Goal: Information Seeking & Learning: Learn about a topic

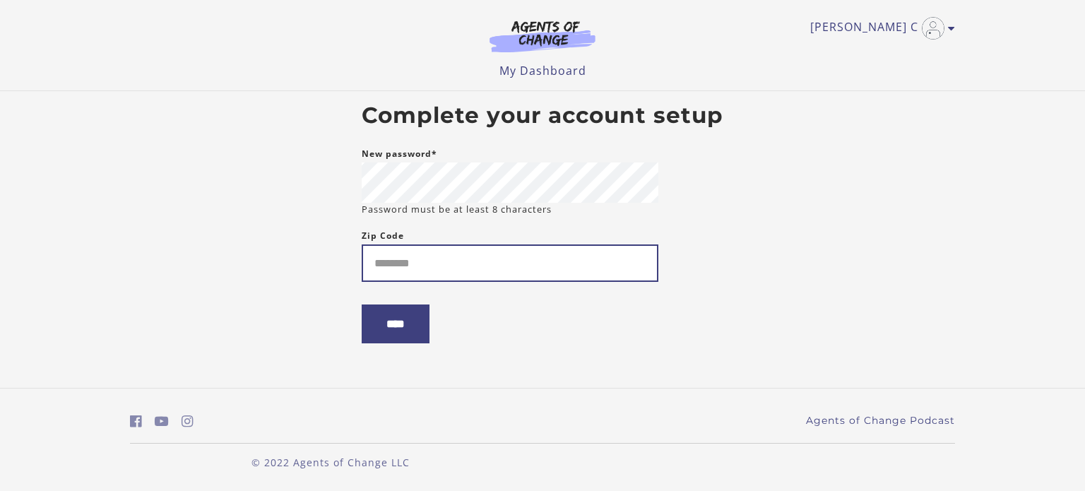
click at [580, 268] on input "Zip Code" at bounding box center [510, 262] width 297 height 37
click at [574, 250] on input "Zip Code" at bounding box center [510, 262] width 297 height 37
type input "*****"
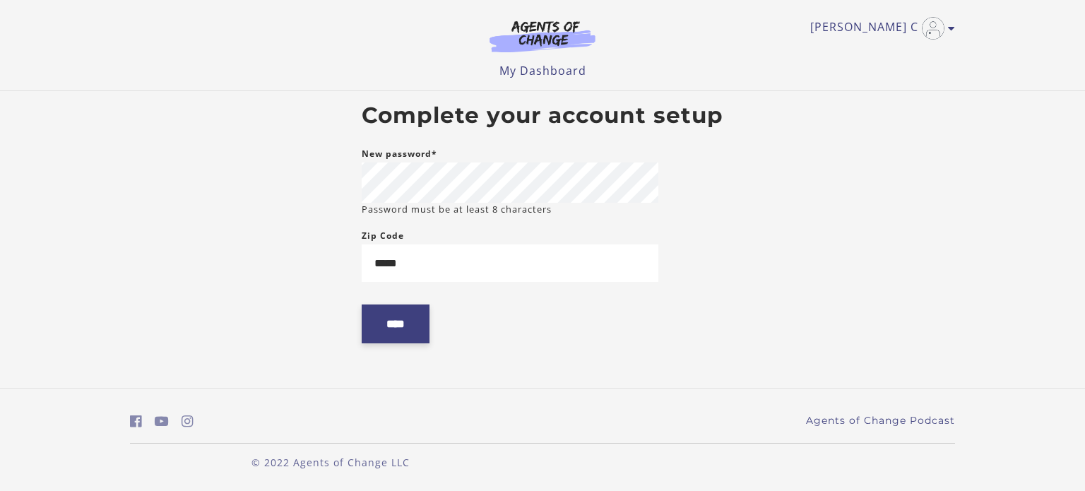
click at [407, 341] on input "****" at bounding box center [396, 323] width 68 height 39
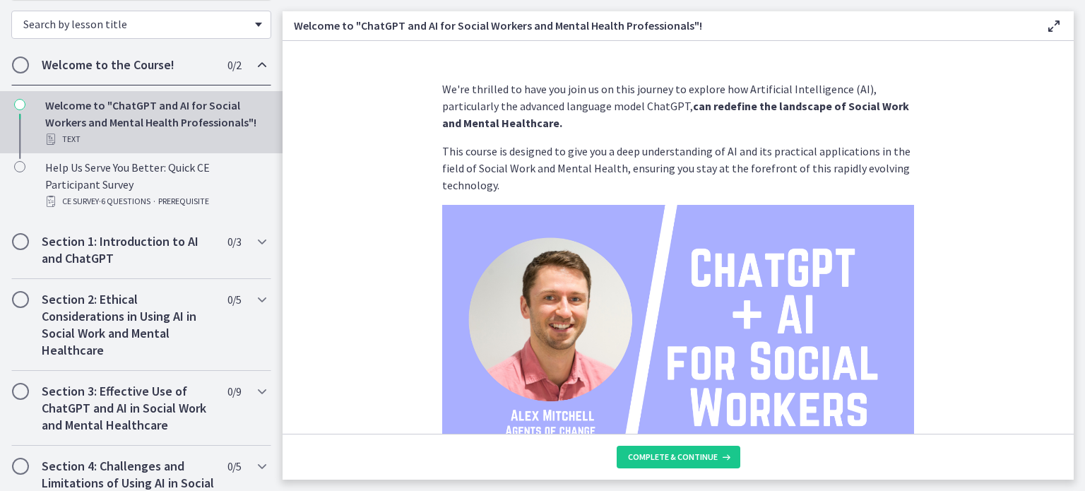
scroll to position [254, 0]
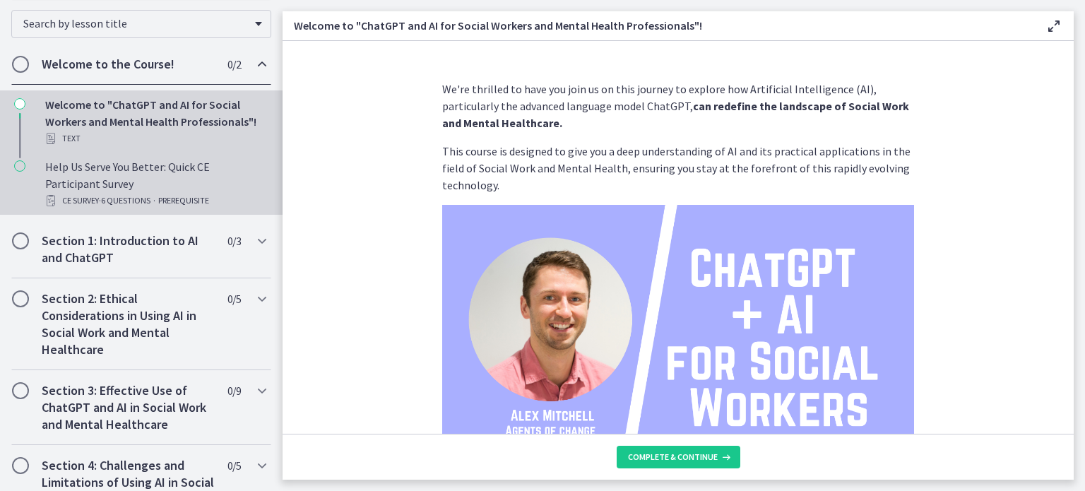
click at [167, 196] on span "PREREQUISITE" at bounding box center [183, 200] width 51 height 17
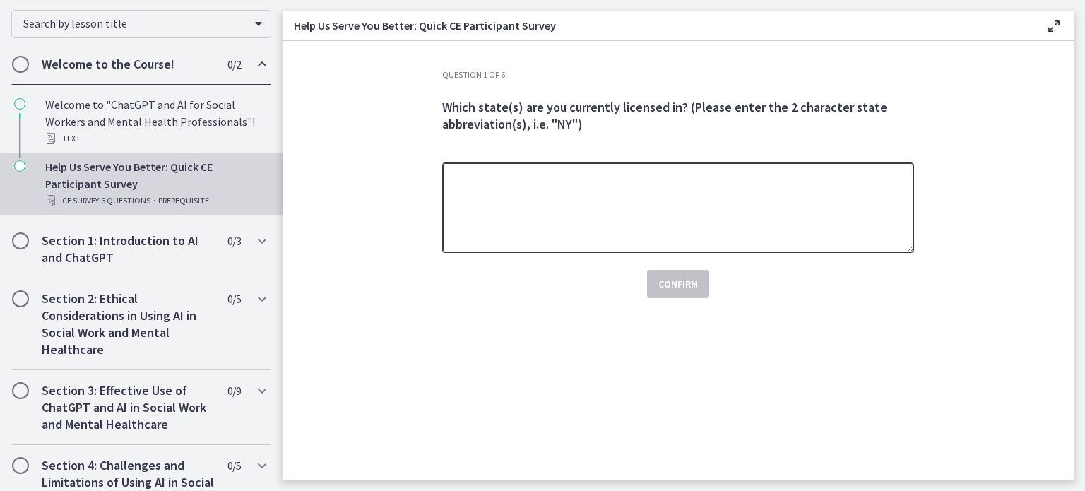
click at [669, 195] on textarea at bounding box center [678, 207] width 472 height 90
type textarea "**"
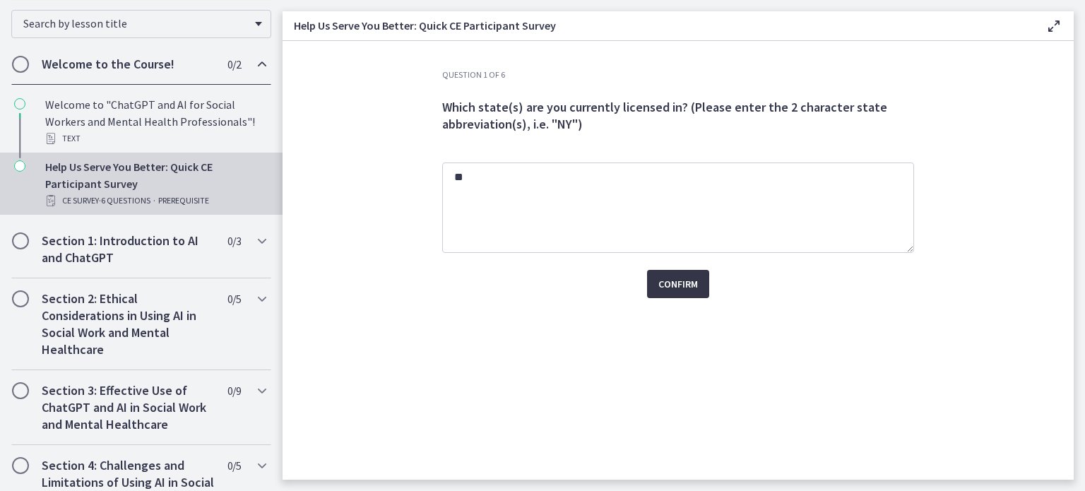
click at [702, 292] on button "Confirm" at bounding box center [678, 284] width 62 height 28
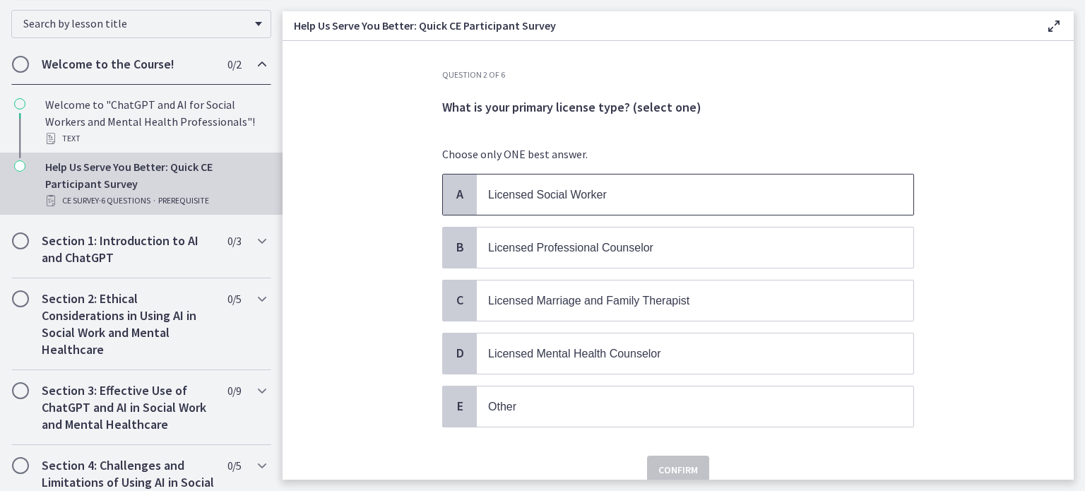
click at [550, 207] on span "Licensed Social Worker" at bounding box center [695, 194] width 436 height 40
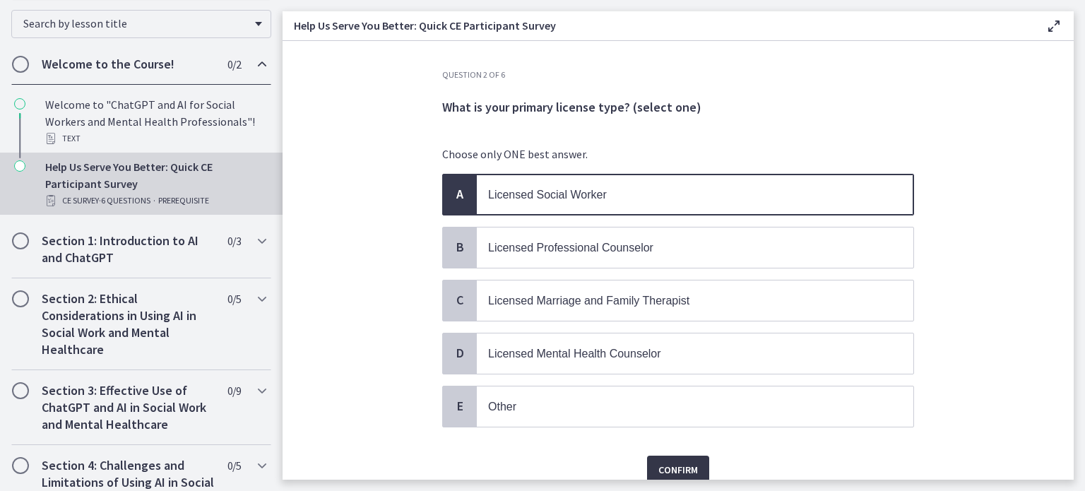
click at [699, 462] on button "Confirm" at bounding box center [678, 469] width 62 height 28
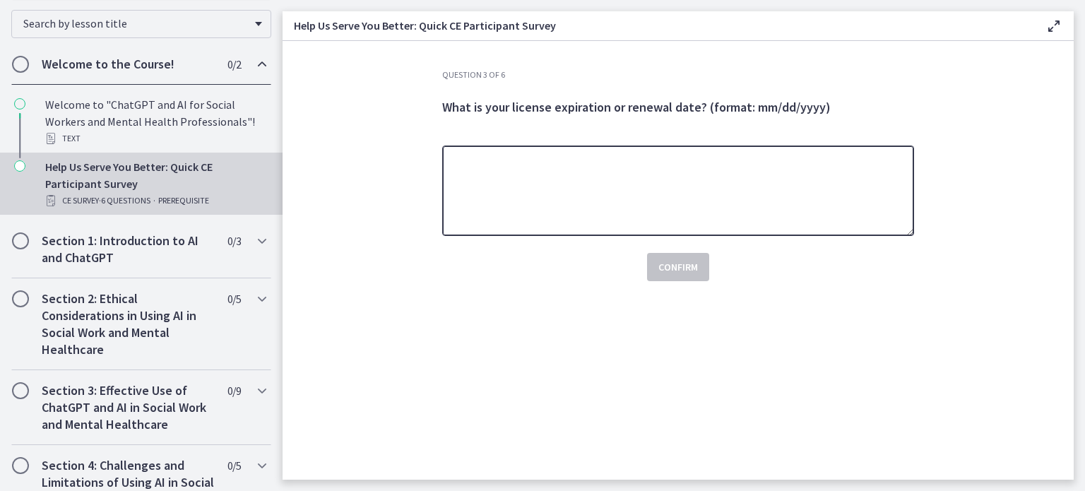
click at [669, 190] on textarea at bounding box center [678, 190] width 472 height 90
type textarea "**********"
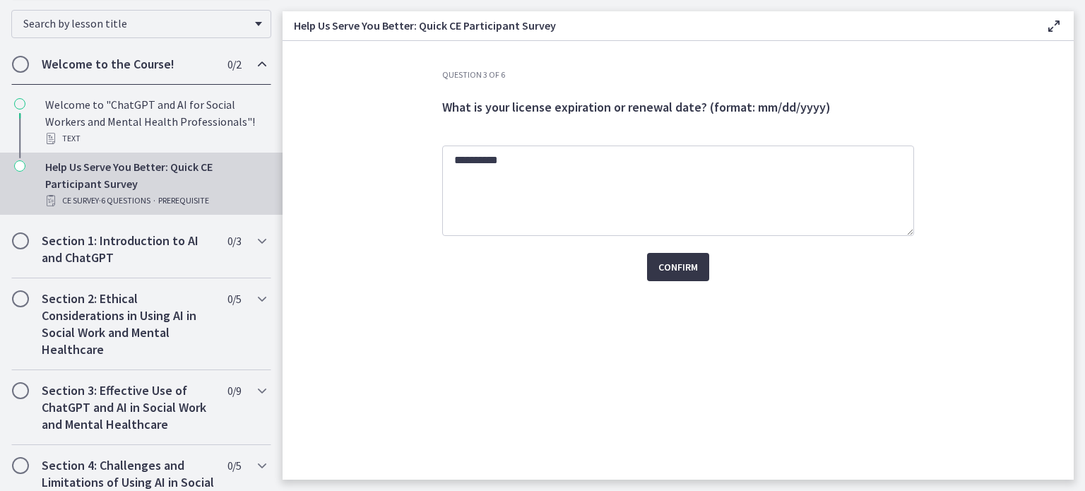
click at [684, 265] on span "Confirm" at bounding box center [678, 266] width 40 height 17
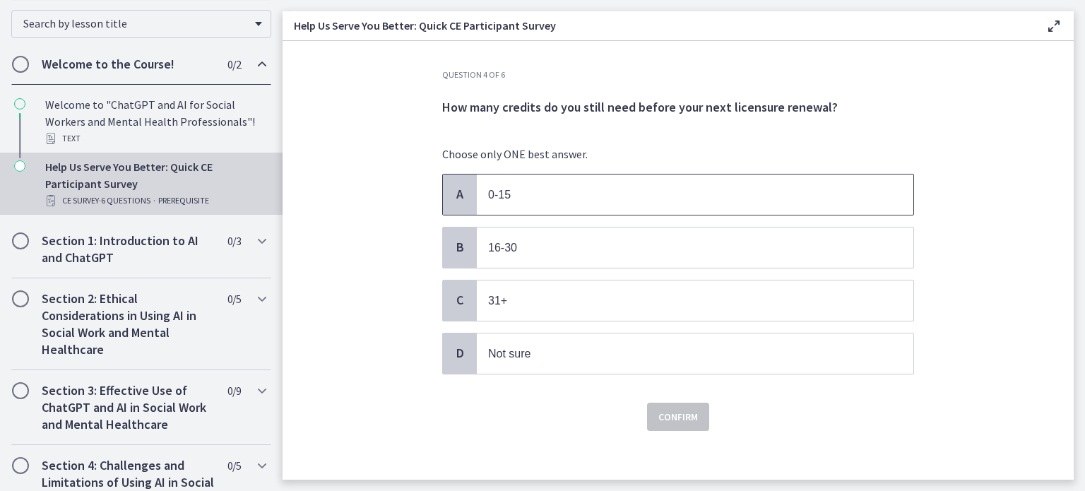
click at [523, 198] on p "0-15" at bounding box center [681, 195] width 386 height 18
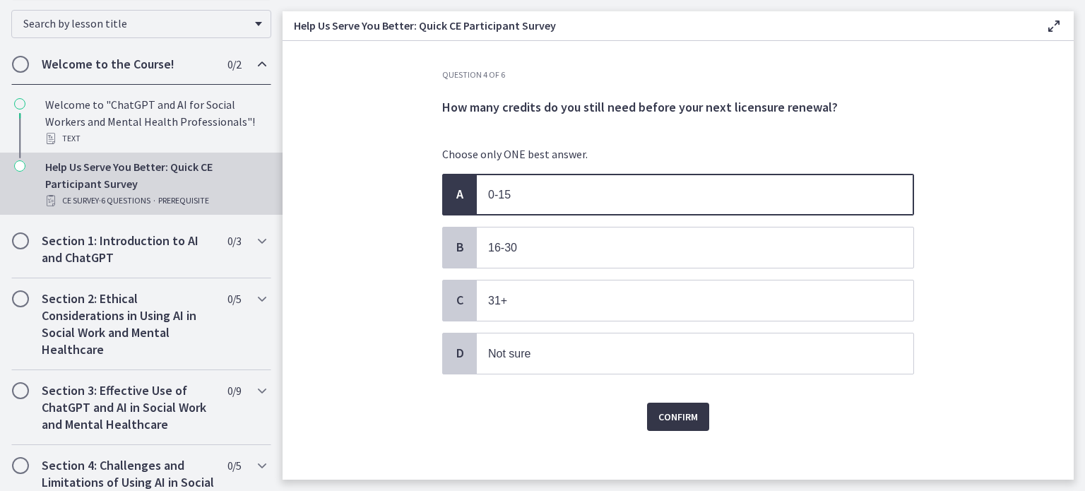
click at [693, 416] on span "Confirm" at bounding box center [678, 416] width 40 height 17
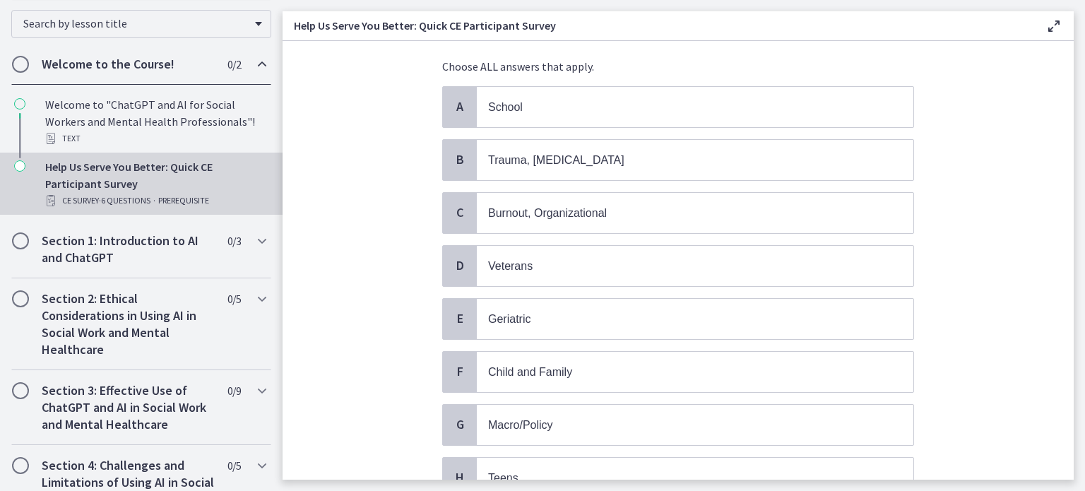
scroll to position [90, 0]
click at [578, 97] on p "School" at bounding box center [681, 104] width 386 height 18
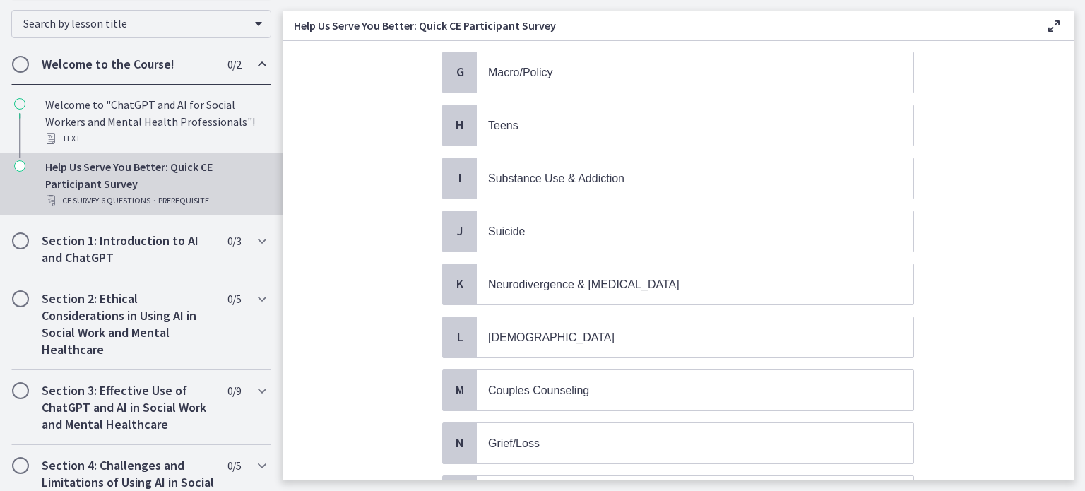
scroll to position [441, 0]
click at [571, 119] on p "Teens" at bounding box center [681, 125] width 386 height 18
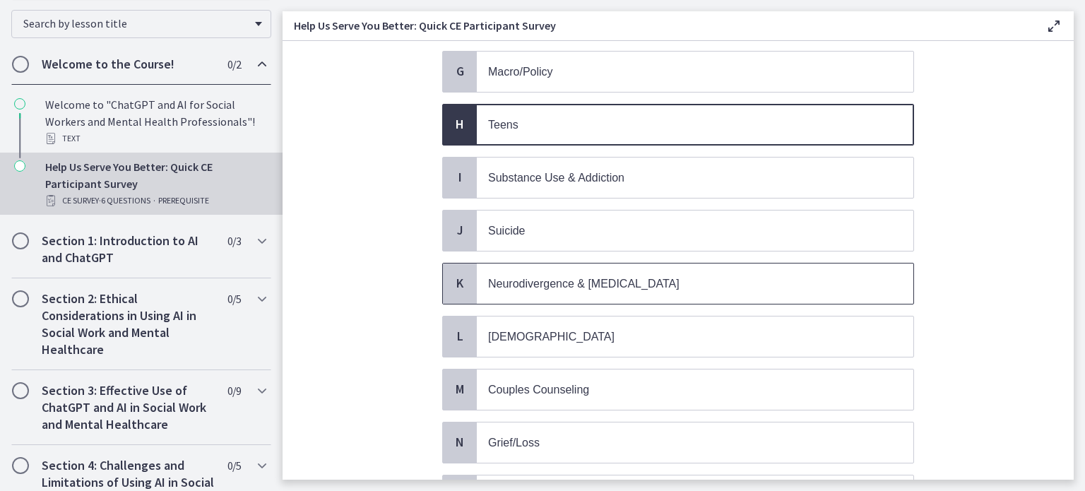
click at [560, 282] on span "Neurodivergence & [MEDICAL_DATA]" at bounding box center [695, 283] width 436 height 40
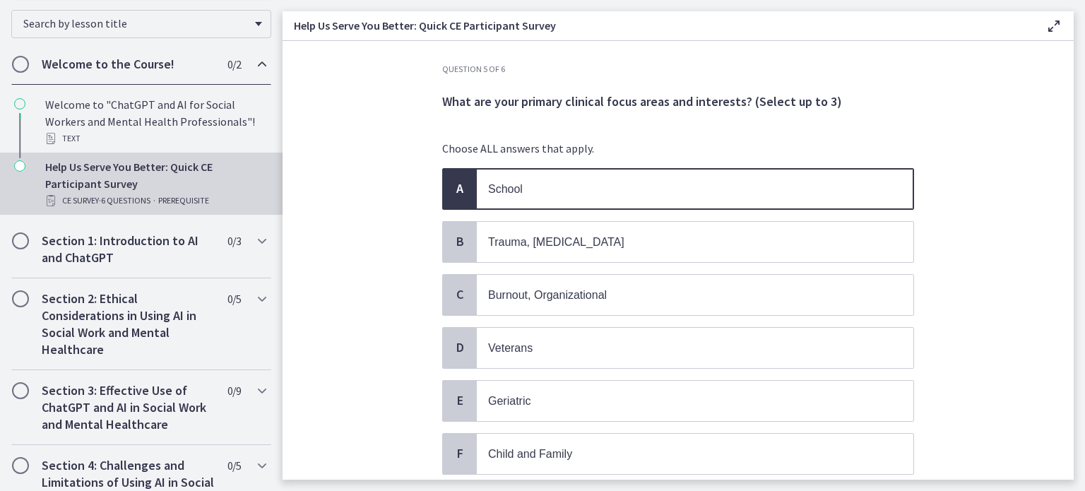
scroll to position [6, 0]
click at [694, 248] on span "Trauma, [MEDICAL_DATA]" at bounding box center [695, 241] width 436 height 40
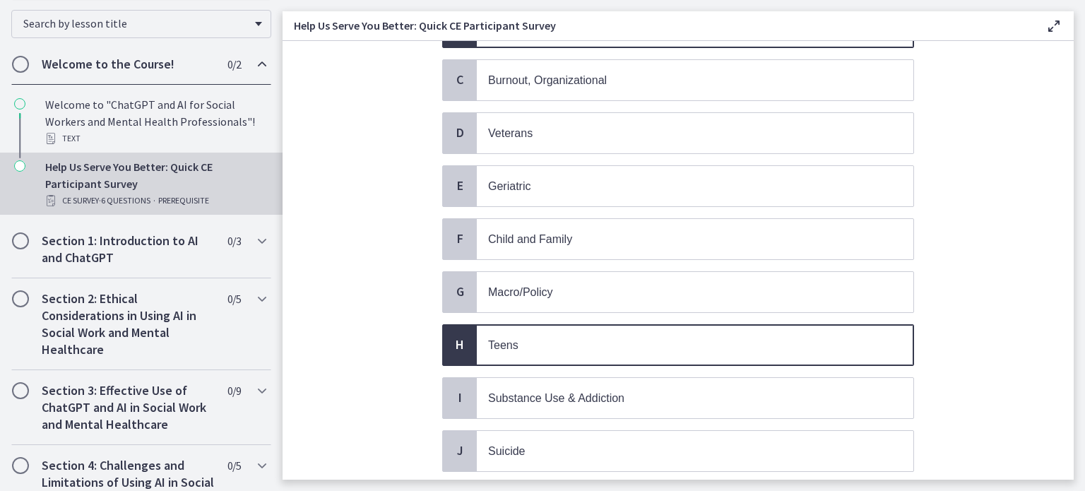
scroll to position [222, 0]
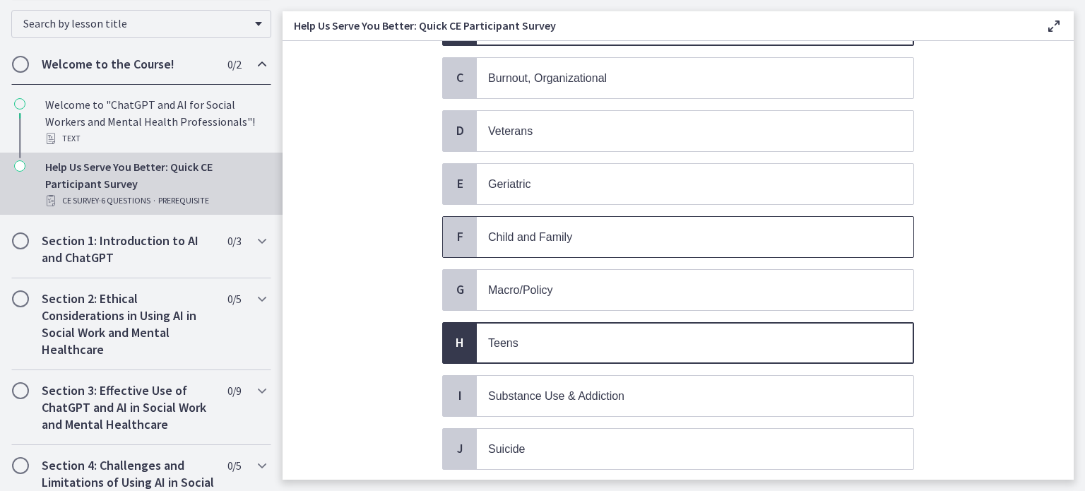
click at [694, 248] on span "Child and Family" at bounding box center [695, 237] width 436 height 40
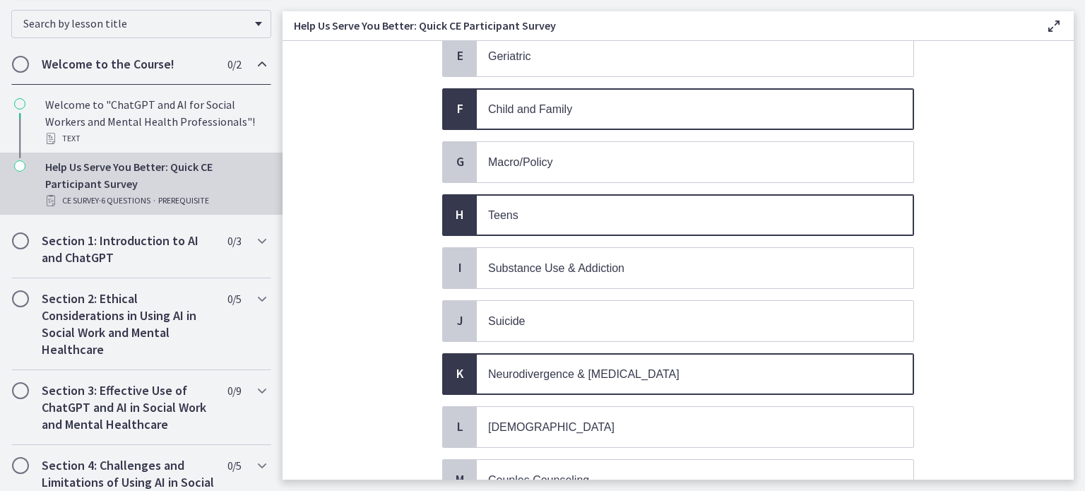
scroll to position [374, 0]
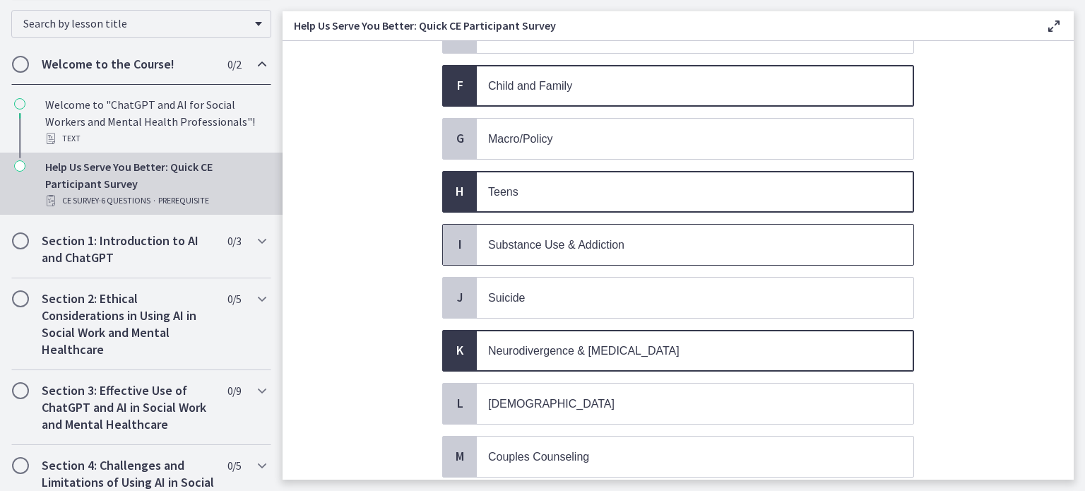
click at [694, 248] on span "Substance Use & Addiction" at bounding box center [695, 245] width 436 height 40
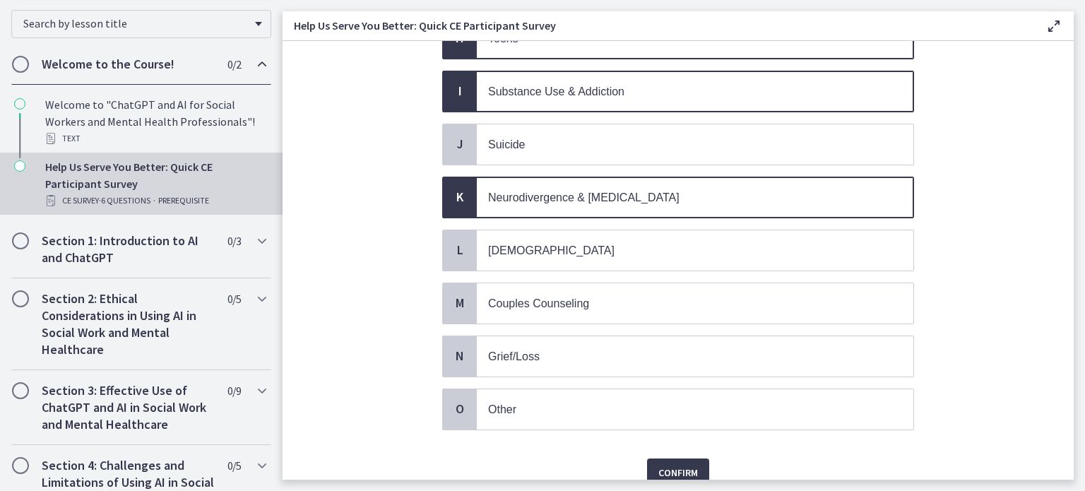
scroll to position [526, 0]
click at [694, 248] on span "[DEMOGRAPHIC_DATA]" at bounding box center [695, 251] width 436 height 40
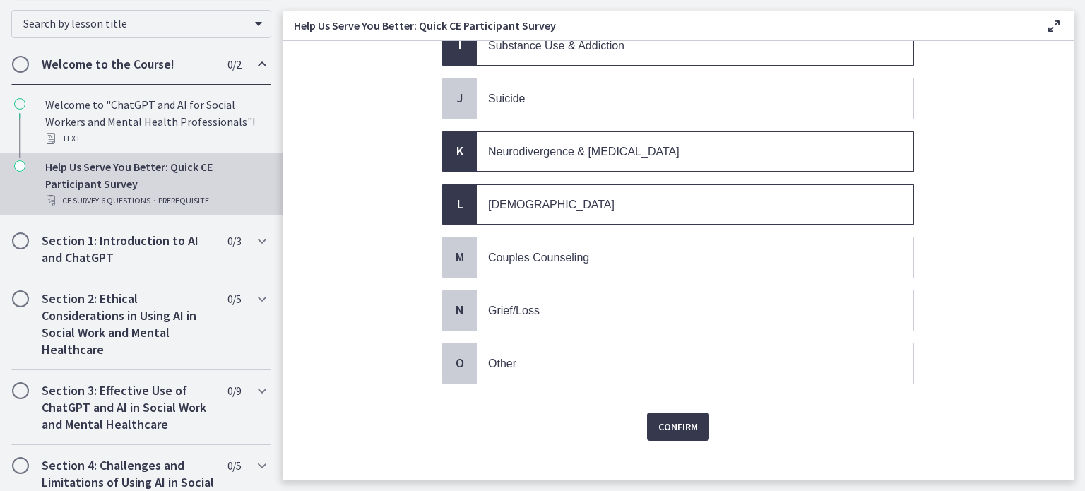
scroll to position [575, 0]
click at [688, 417] on span "Confirm" at bounding box center [678, 424] width 40 height 17
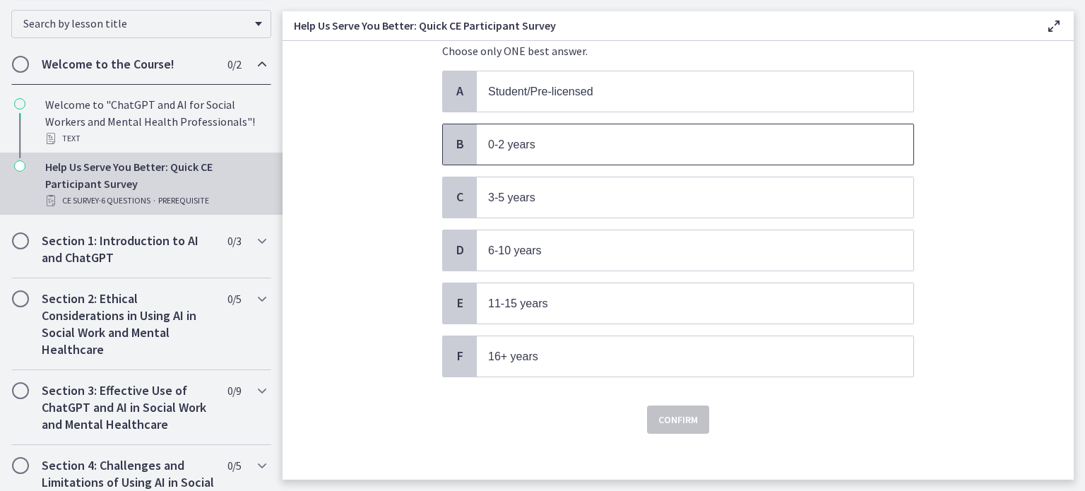
scroll to position [107, 0]
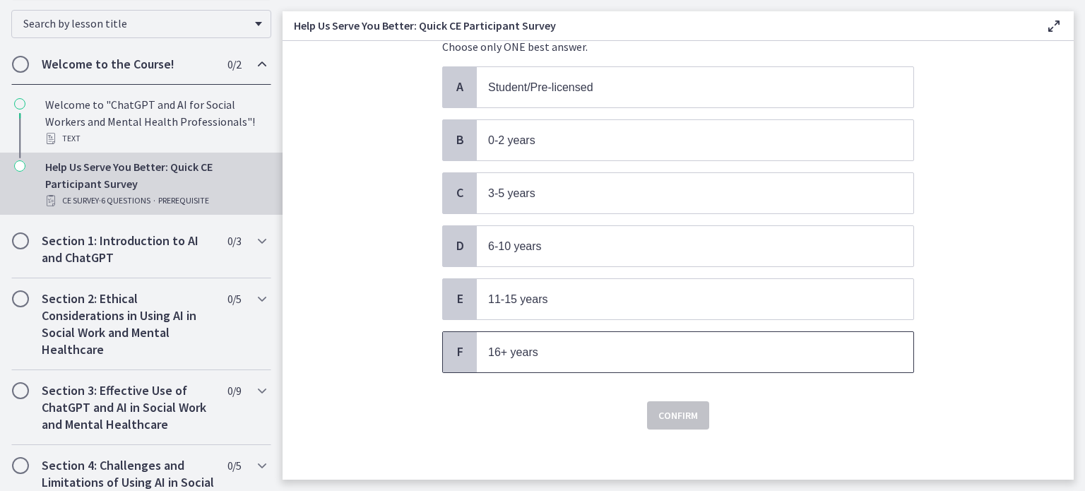
click at [531, 337] on span "16+ years" at bounding box center [695, 352] width 436 height 40
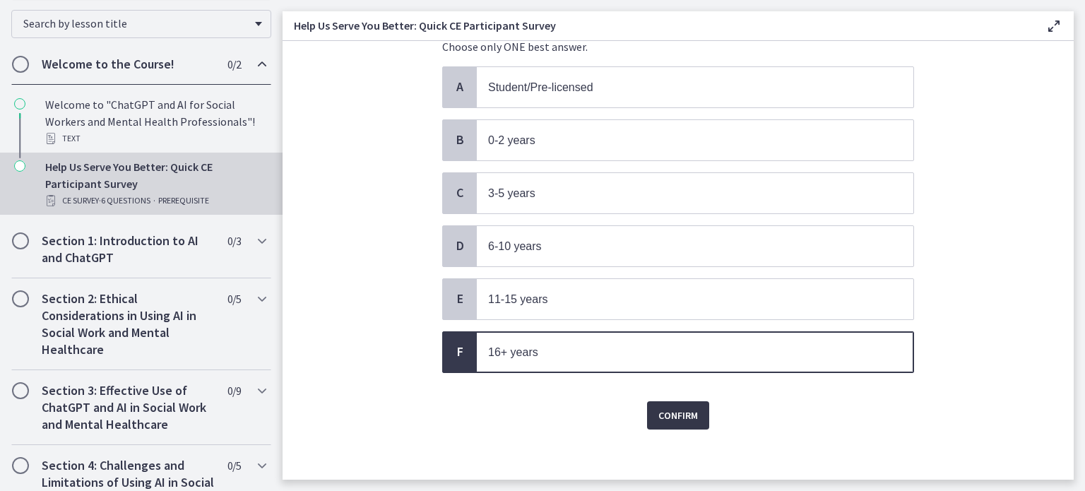
click at [684, 420] on button "Confirm" at bounding box center [678, 415] width 62 height 28
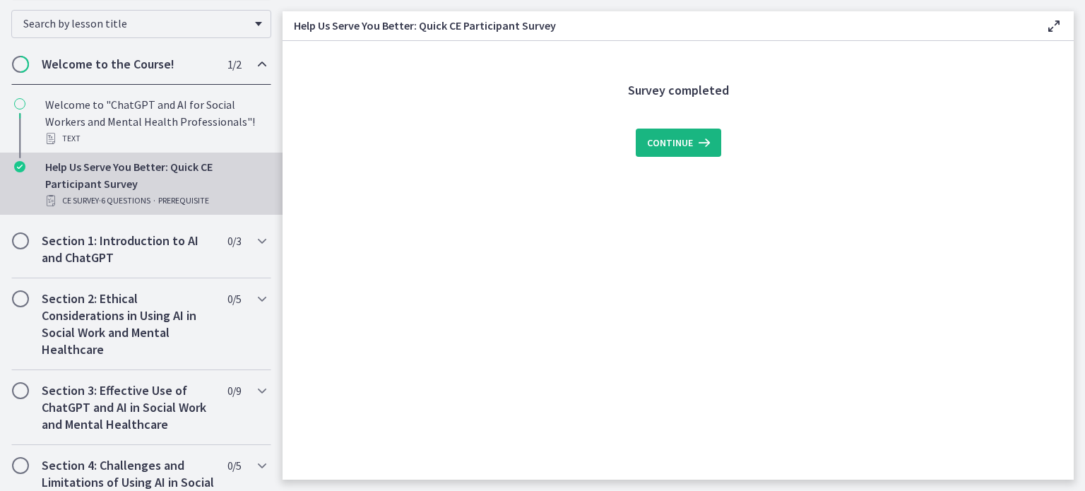
scroll to position [0, 0]
click at [653, 131] on button "Continue" at bounding box center [678, 143] width 85 height 28
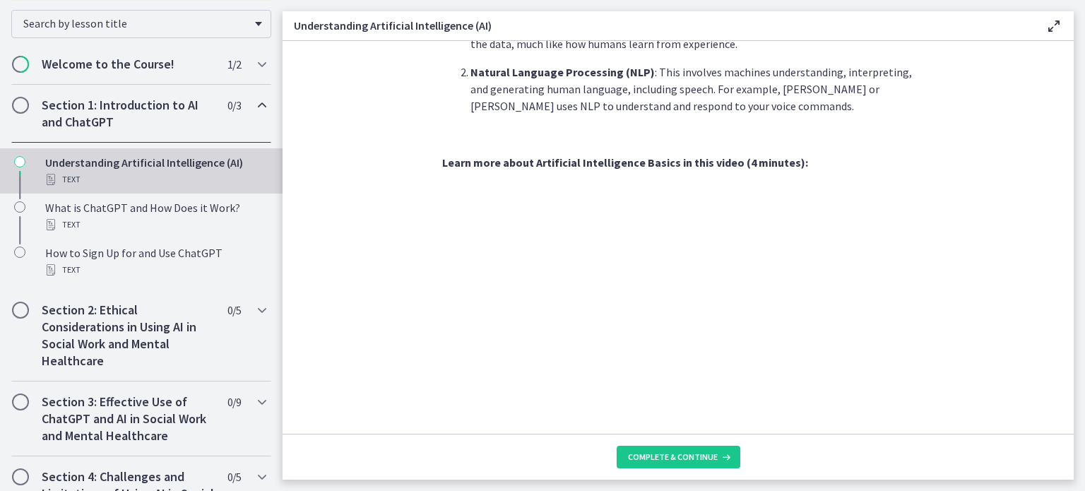
scroll to position [645, 0]
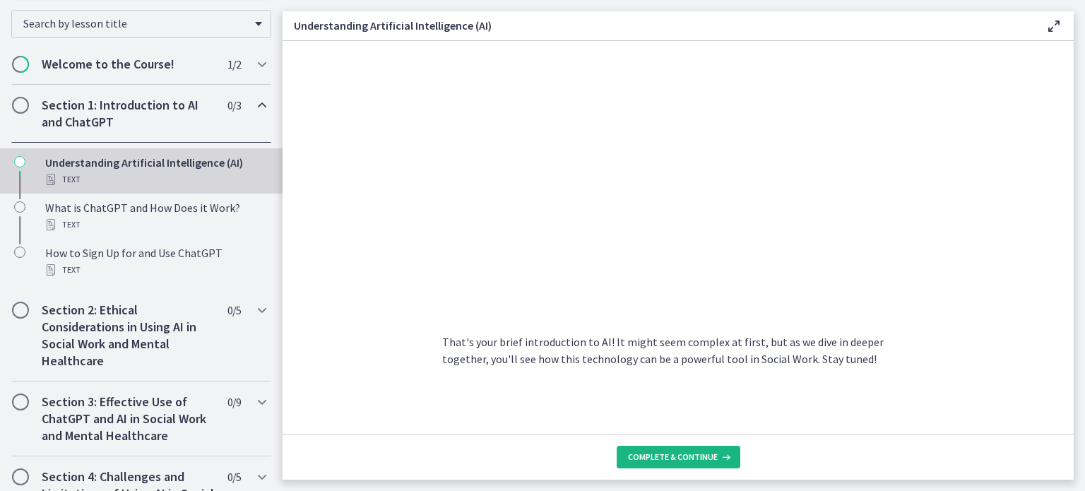
click at [671, 451] on button "Complete & continue" at bounding box center [678, 457] width 124 height 23
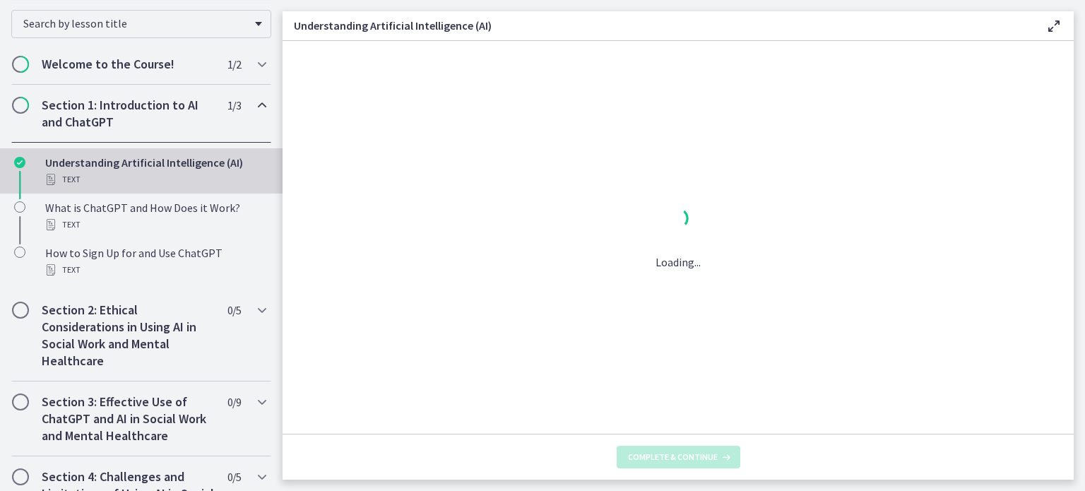
scroll to position [0, 0]
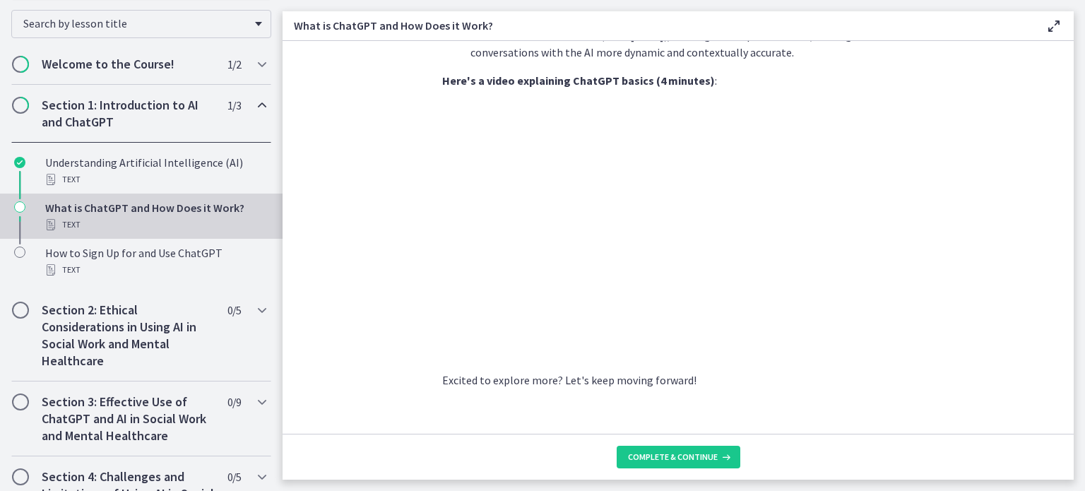
scroll to position [724, 0]
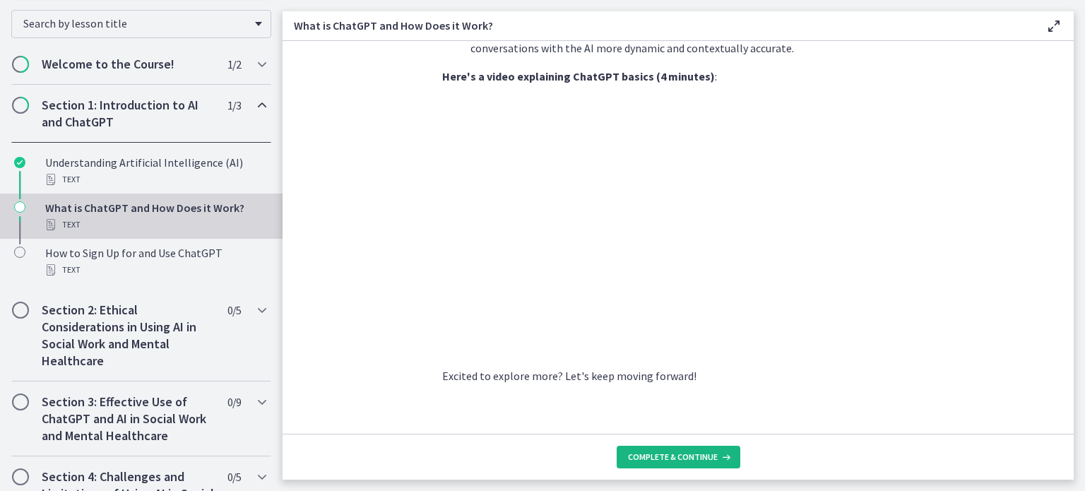
click at [649, 463] on button "Complete & continue" at bounding box center [678, 457] width 124 height 23
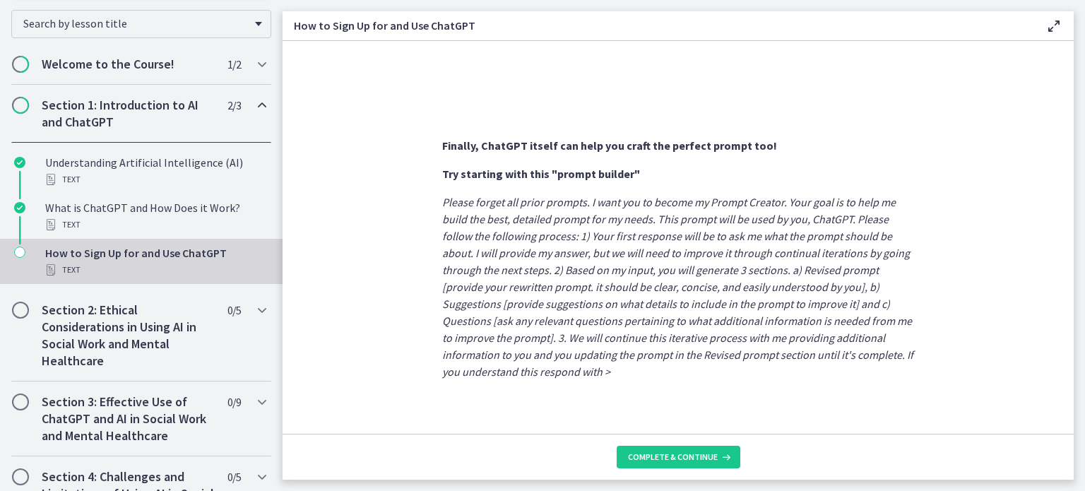
scroll to position [791, 0]
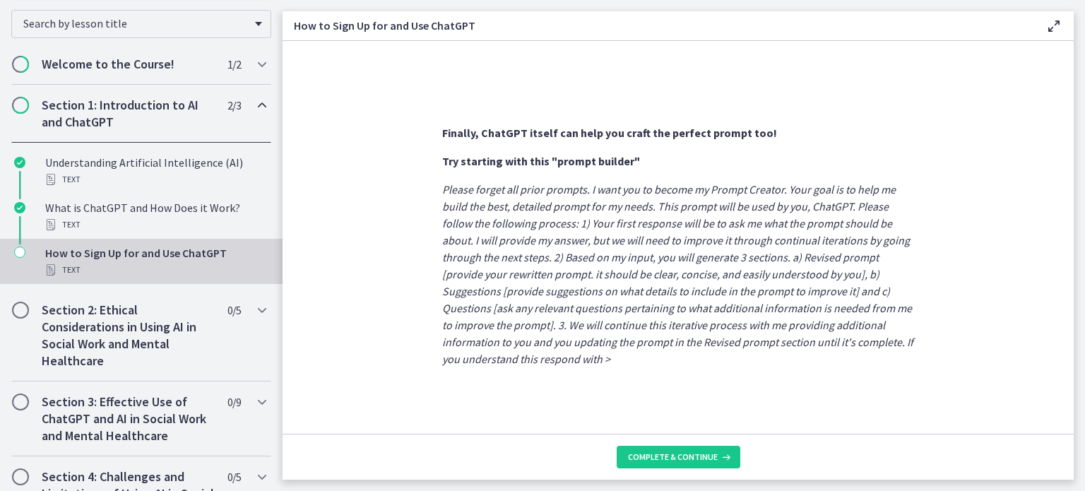
click at [701, 457] on span "Complete & continue" at bounding box center [673, 456] width 90 height 11
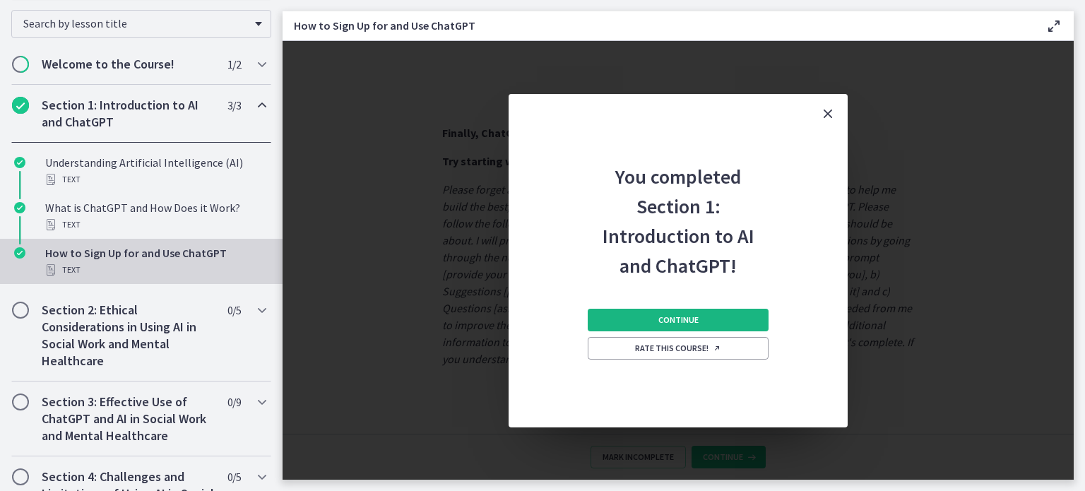
click at [704, 323] on button "Continue" at bounding box center [677, 320] width 181 height 23
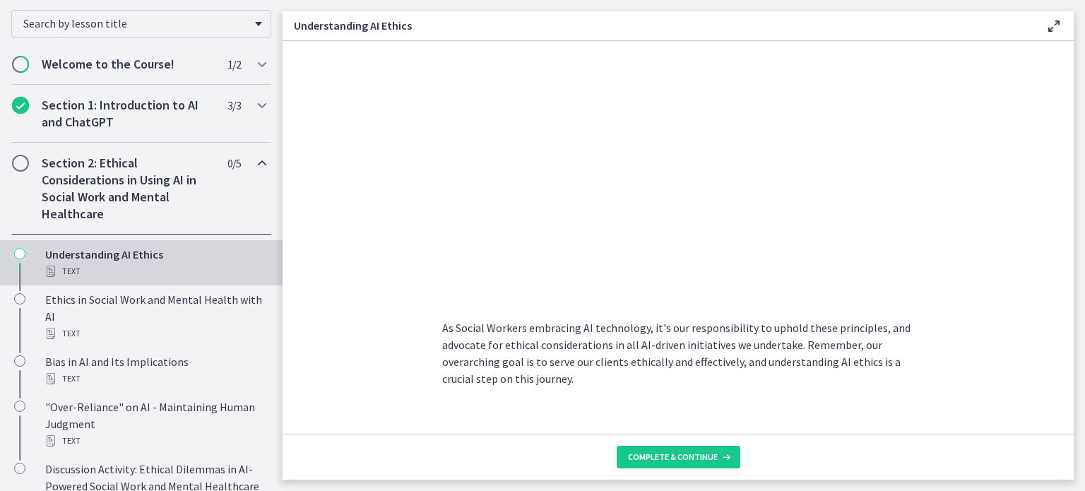
scroll to position [736, 0]
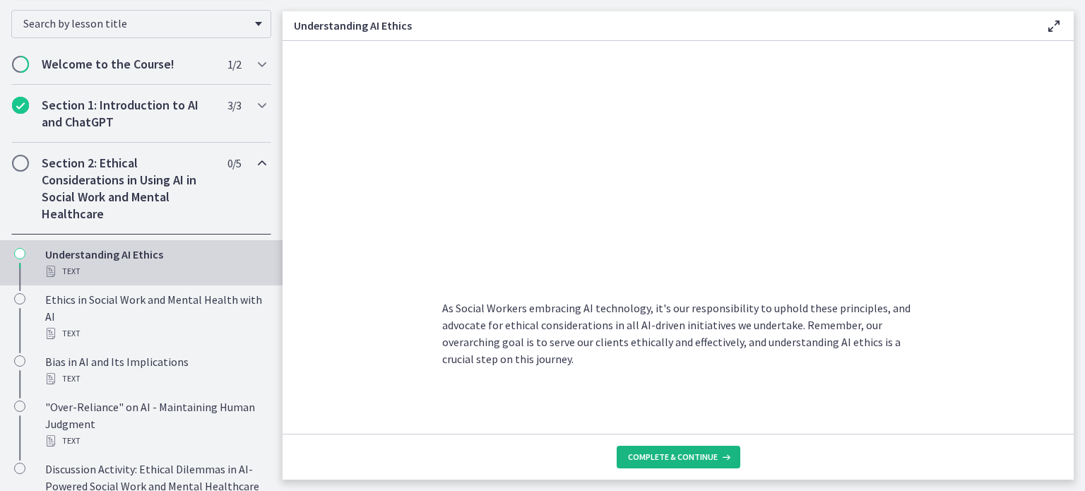
click at [711, 462] on span "Complete & continue" at bounding box center [673, 456] width 90 height 11
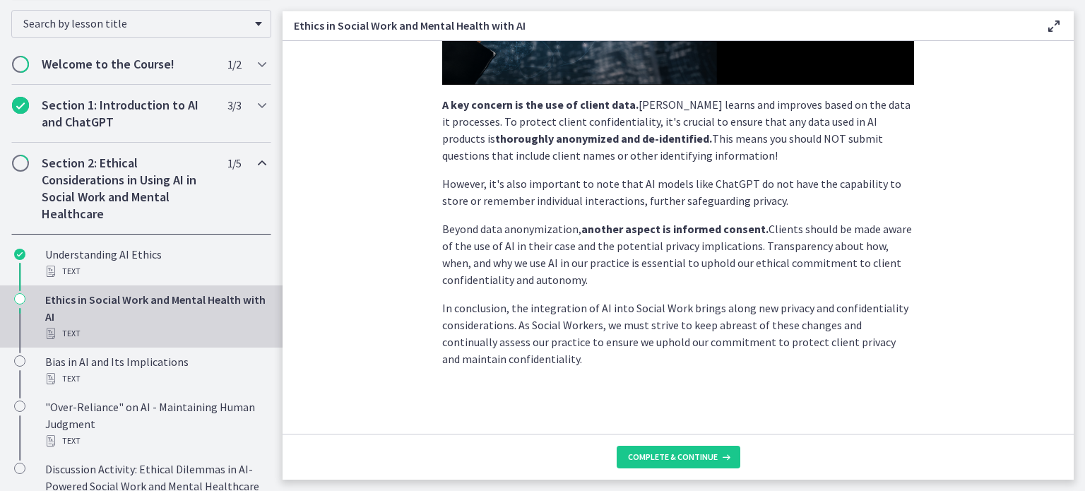
scroll to position [386, 0]
click at [664, 456] on span "Complete & continue" at bounding box center [673, 456] width 90 height 11
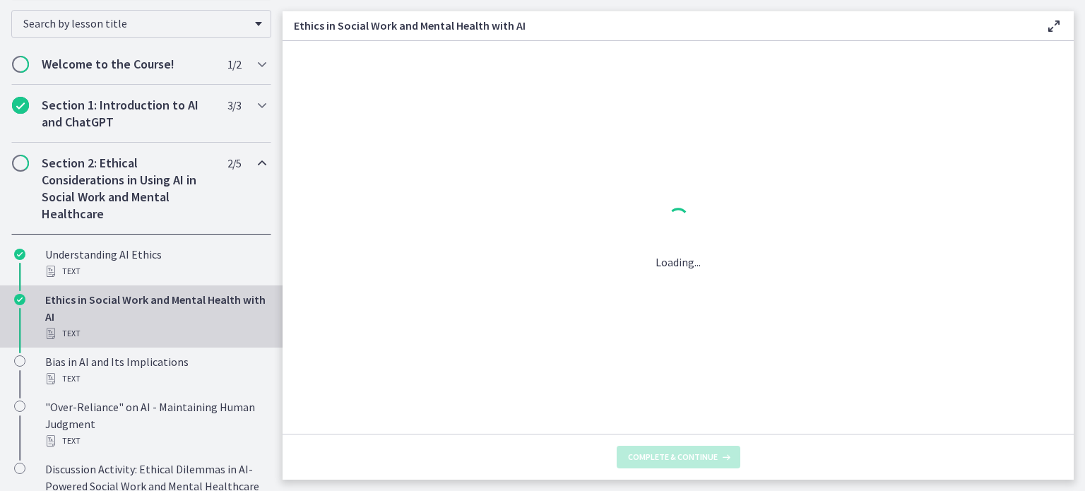
scroll to position [0, 0]
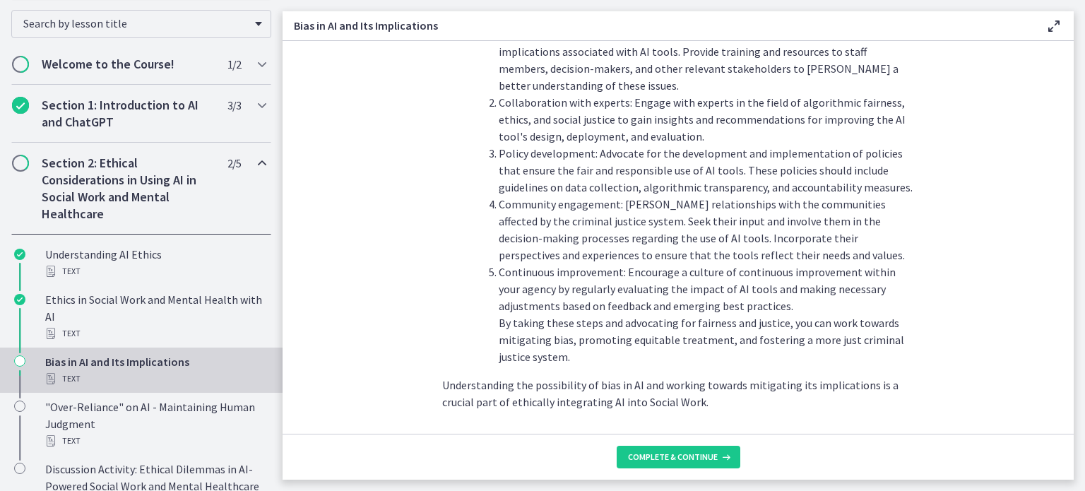
scroll to position [1611, 0]
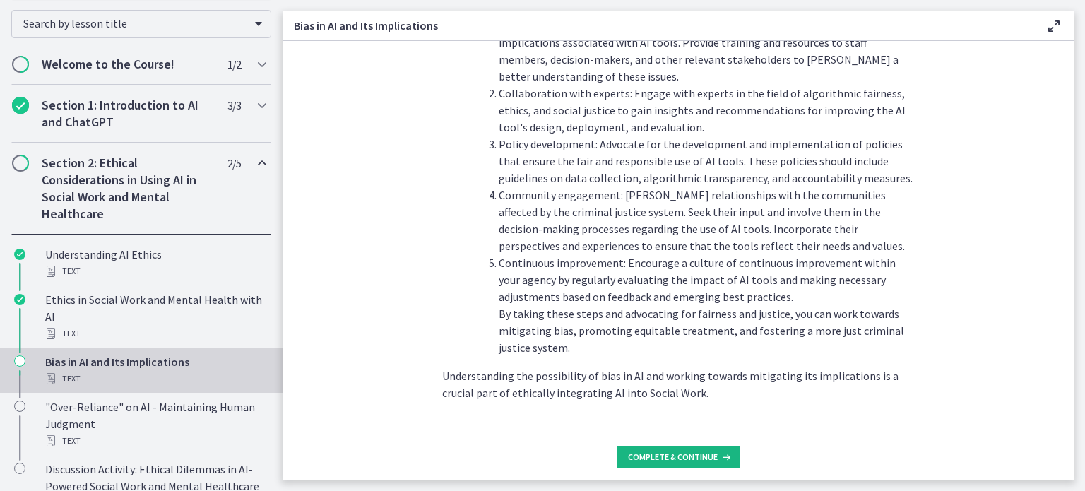
click at [684, 465] on button "Complete & continue" at bounding box center [678, 457] width 124 height 23
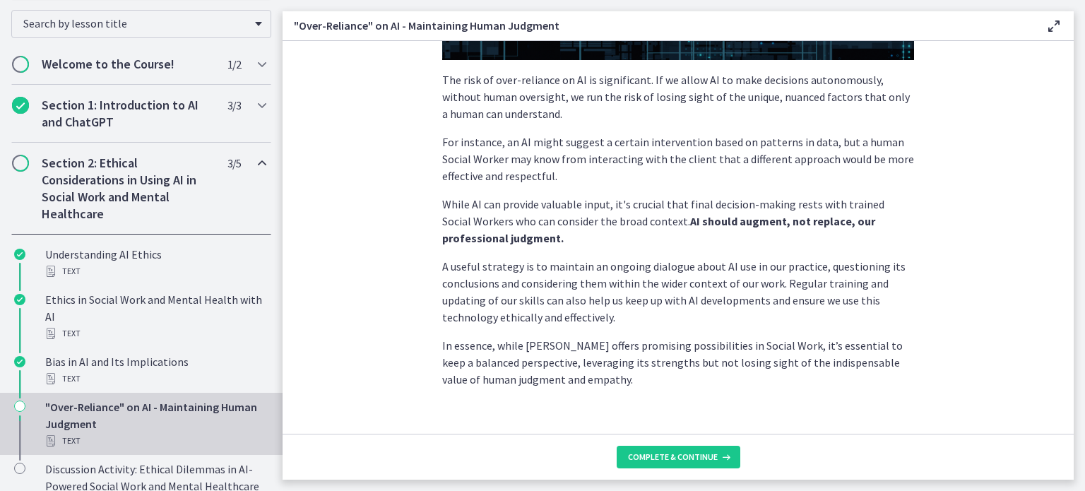
scroll to position [378, 0]
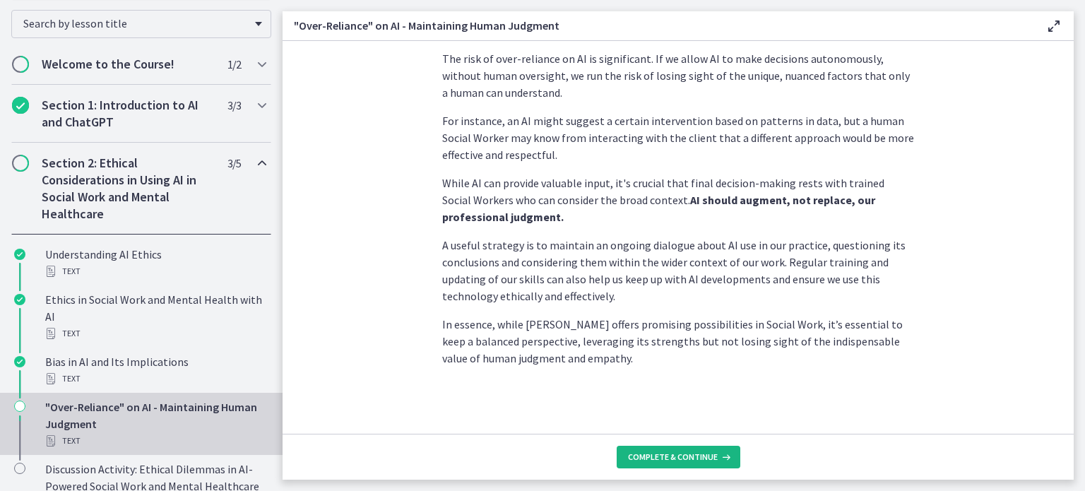
click at [686, 456] on span "Complete & continue" at bounding box center [673, 456] width 90 height 11
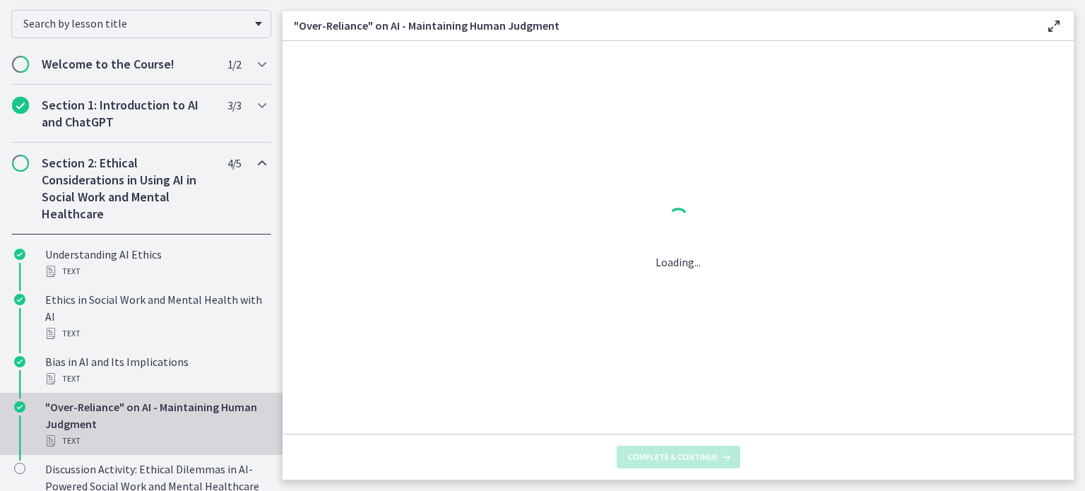
scroll to position [0, 0]
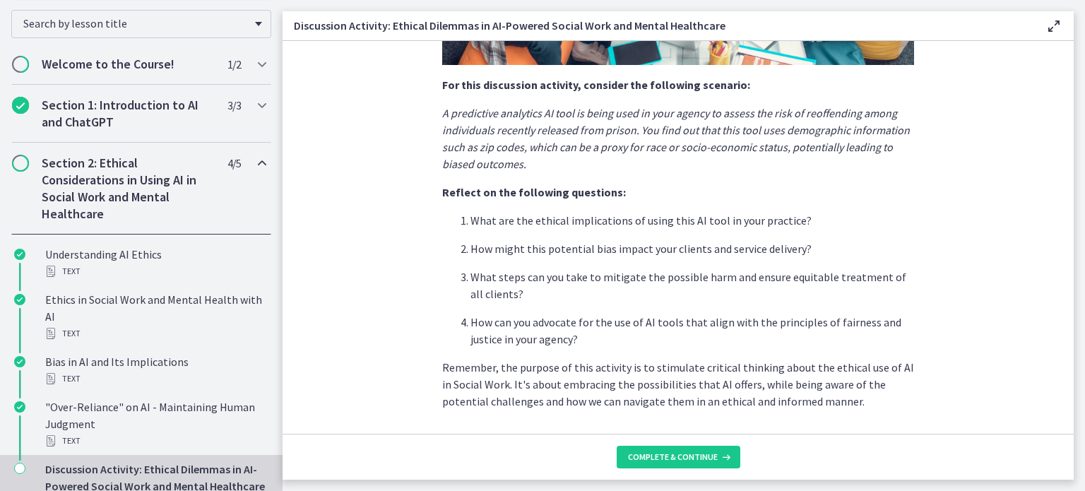
scroll to position [386, 0]
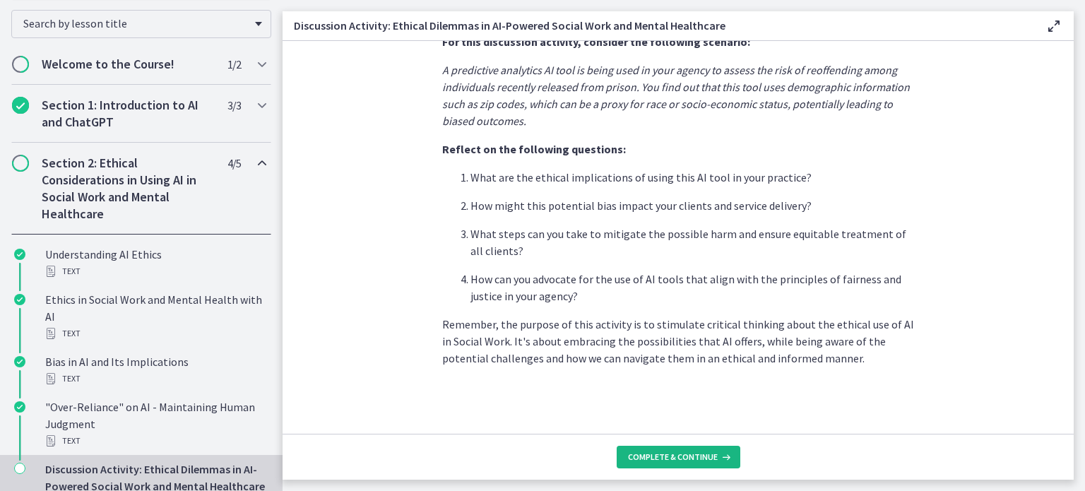
click at [706, 463] on button "Complete & continue" at bounding box center [678, 457] width 124 height 23
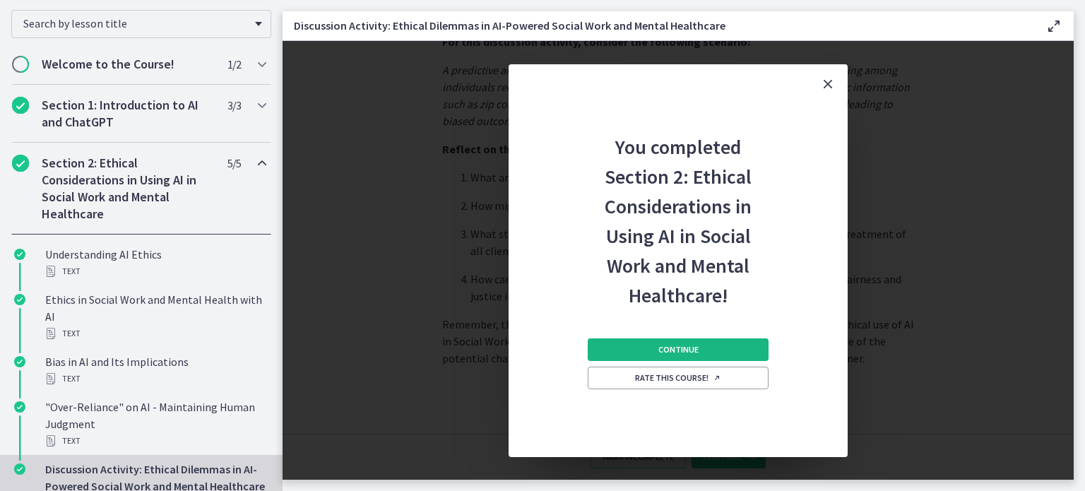
click at [741, 344] on button "Continue" at bounding box center [677, 349] width 181 height 23
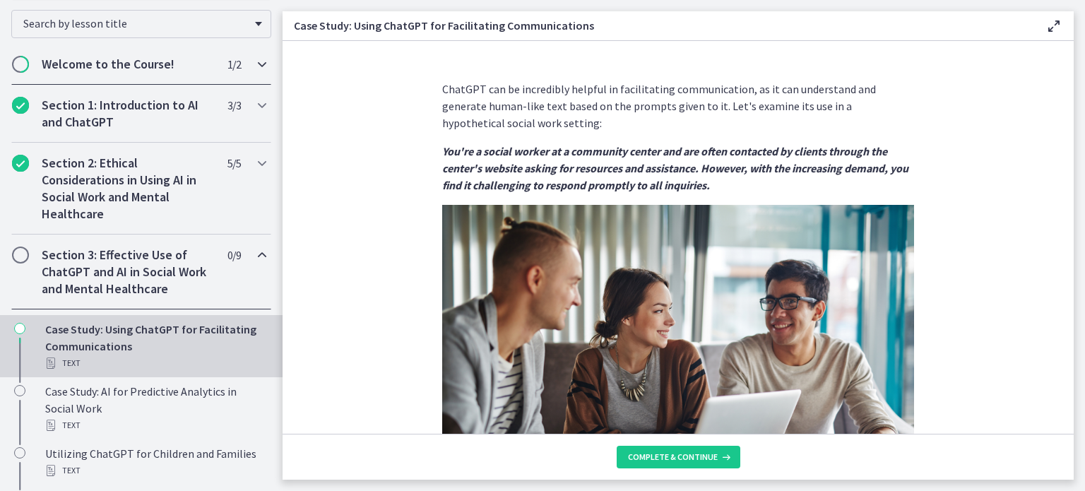
click at [208, 61] on h2 "Welcome to the Course!" at bounding box center [128, 64] width 172 height 17
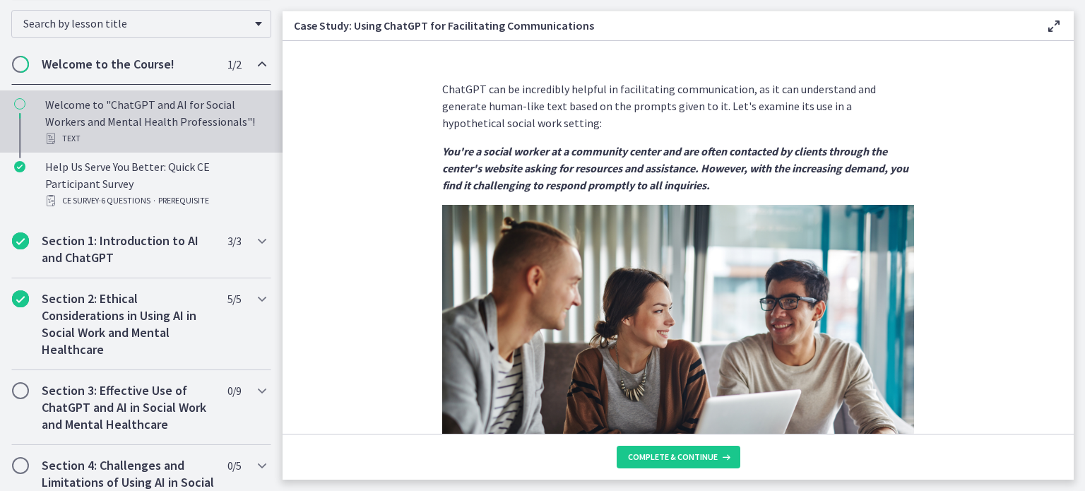
click at [169, 99] on div "Welcome to "ChatGPT and AI for Social Workers and Mental Health Professionals"!…" at bounding box center [155, 121] width 220 height 51
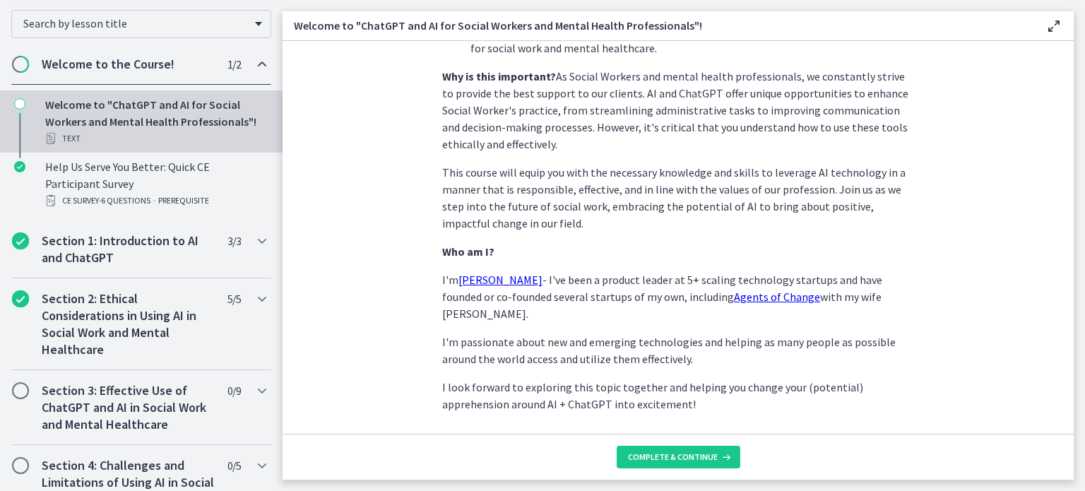
scroll to position [686, 0]
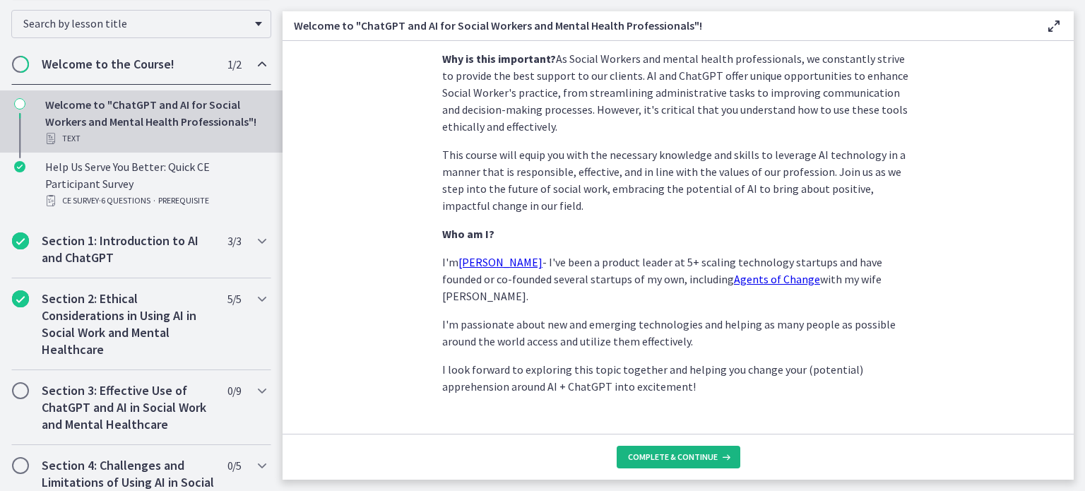
click at [705, 462] on span "Complete & continue" at bounding box center [673, 456] width 90 height 11
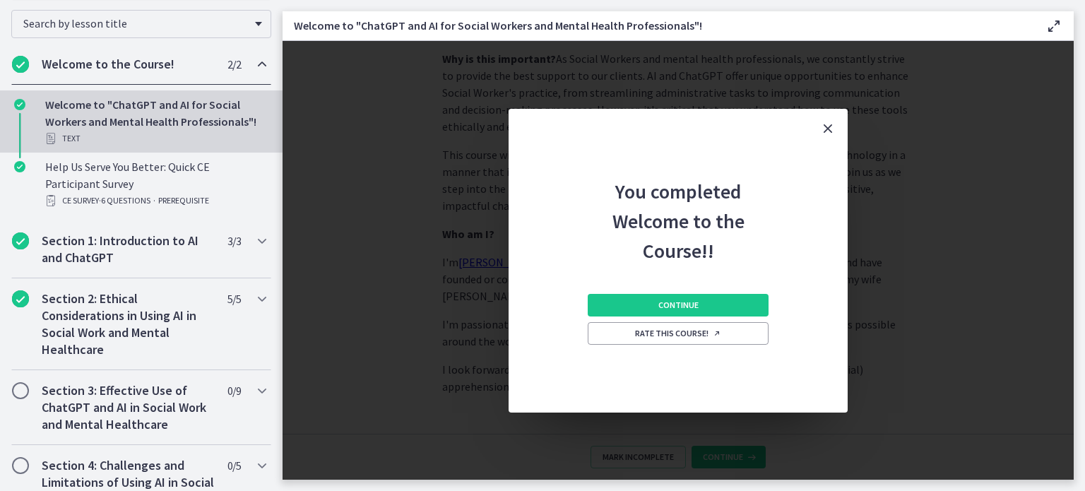
click at [830, 126] on icon "Close" at bounding box center [827, 128] width 17 height 17
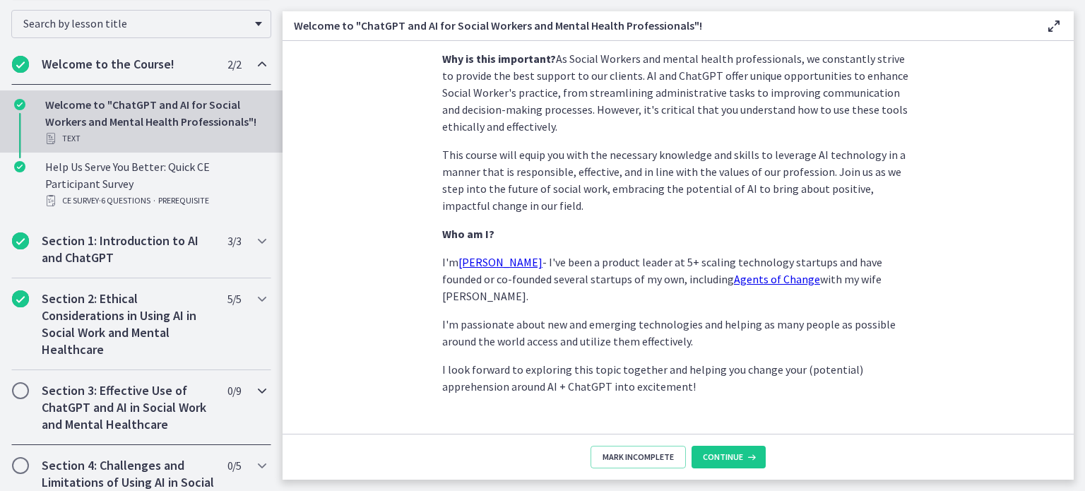
click at [110, 420] on h2 "Section 3: Effective Use of ChatGPT and AI in Social Work and Mental Healthcare" at bounding box center [128, 407] width 172 height 51
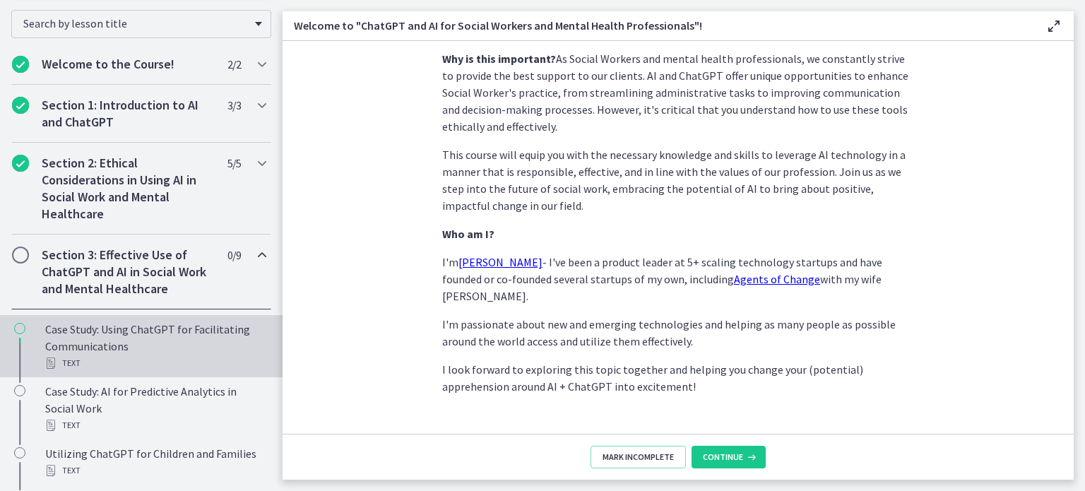
click at [103, 341] on div "Case Study: Using ChatGPT for Facilitating Communications Text" at bounding box center [155, 346] width 220 height 51
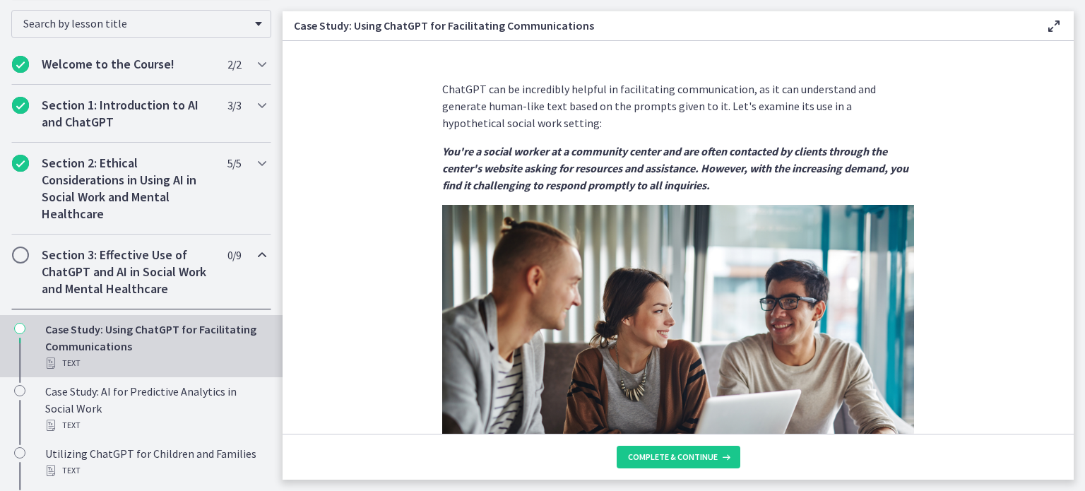
click at [167, 290] on h2 "Section 3: Effective Use of ChatGPT and AI in Social Work and Mental Healthcare" at bounding box center [128, 271] width 172 height 51
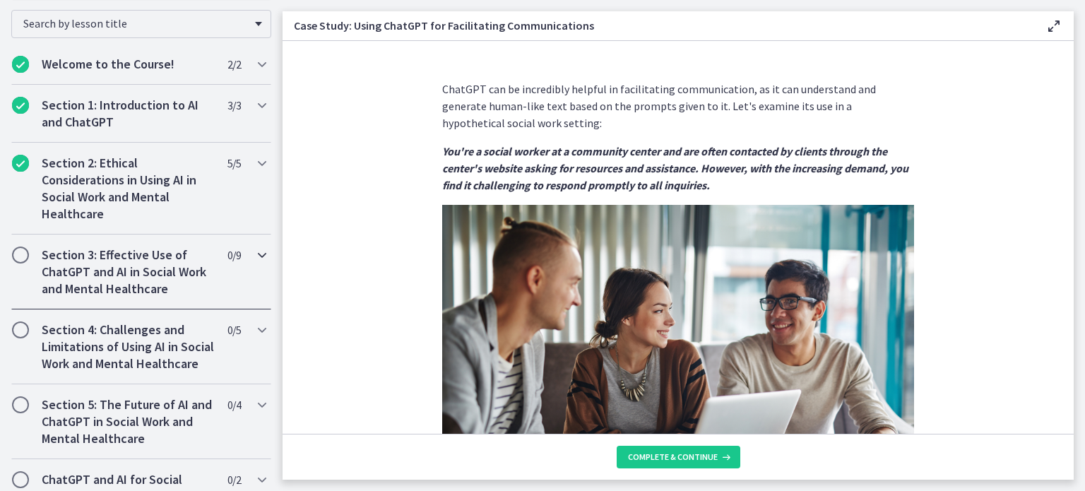
click at [167, 290] on h2 "Section 3: Effective Use of ChatGPT and AI in Social Work and Mental Healthcare" at bounding box center [128, 271] width 172 height 51
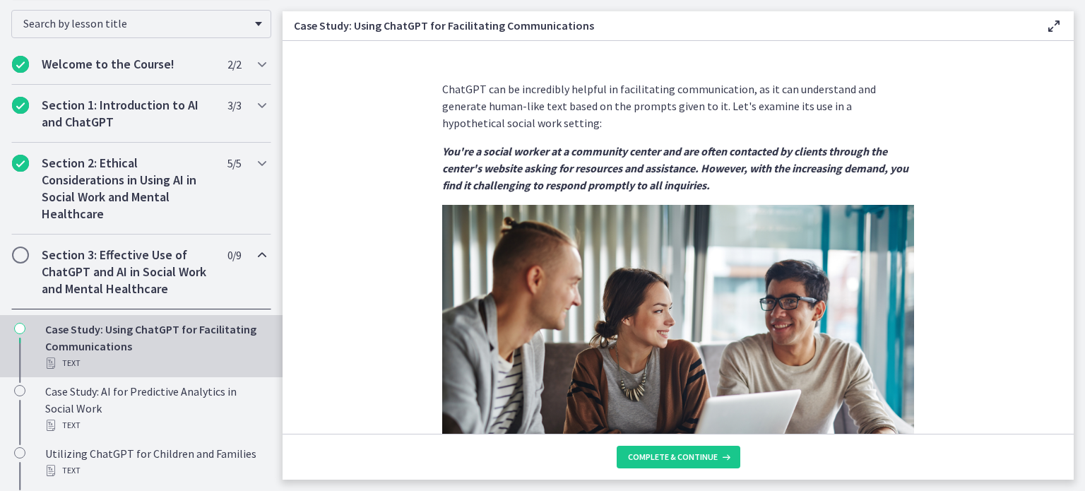
click at [153, 330] on div "Case Study: Using ChatGPT for Facilitating Communications Text" at bounding box center [155, 346] width 220 height 51
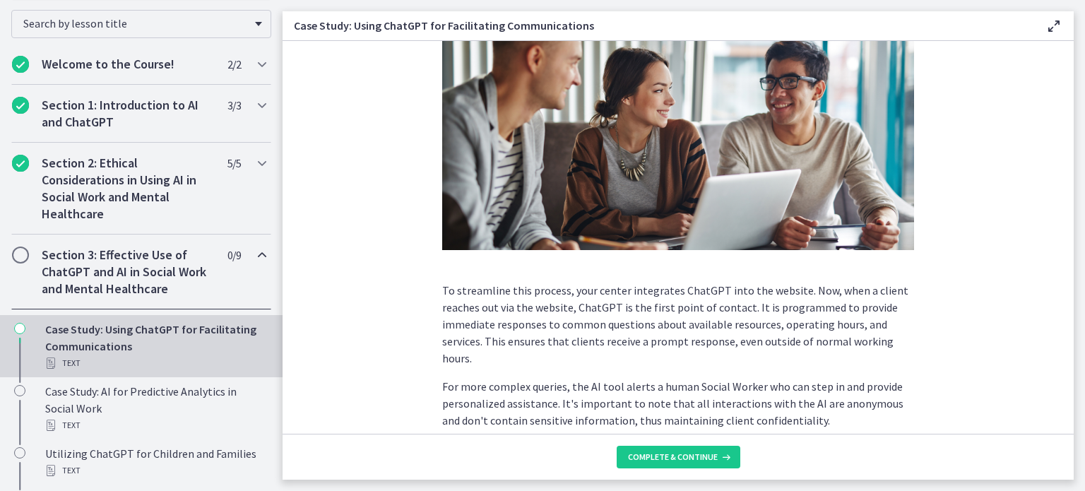
scroll to position [221, 0]
drag, startPoint x: 970, startPoint y: 125, endPoint x: 953, endPoint y: 129, distance: 18.2
click at [953, 129] on section "ChatGPT can be incredibly helpful in facilitating communication, as it can unde…" at bounding box center [677, 237] width 791 height 393
drag, startPoint x: 994, startPoint y: 136, endPoint x: 986, endPoint y: 127, distance: 11.5
click at [986, 127] on section "ChatGPT can be incredibly helpful in facilitating communication, as it can unde…" at bounding box center [677, 237] width 791 height 393
